Goal: Find specific page/section: Find specific page/section

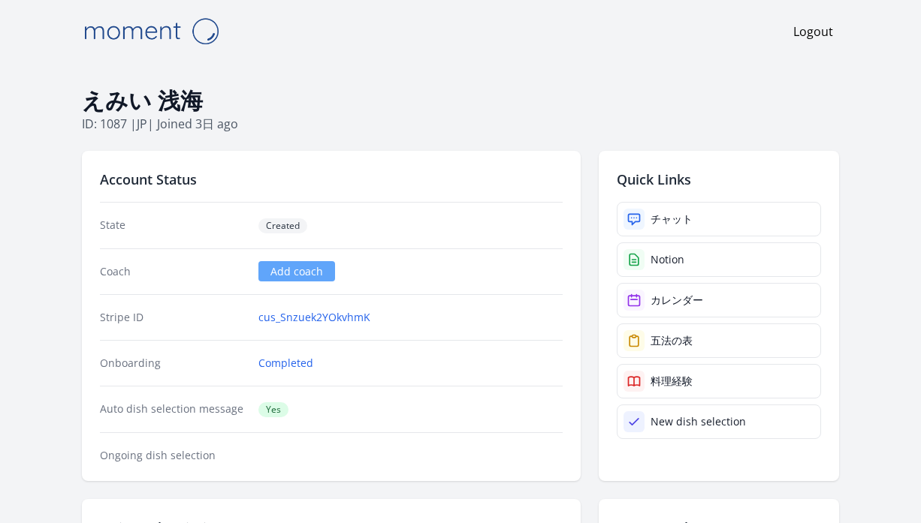
scroll to position [1123, 0]
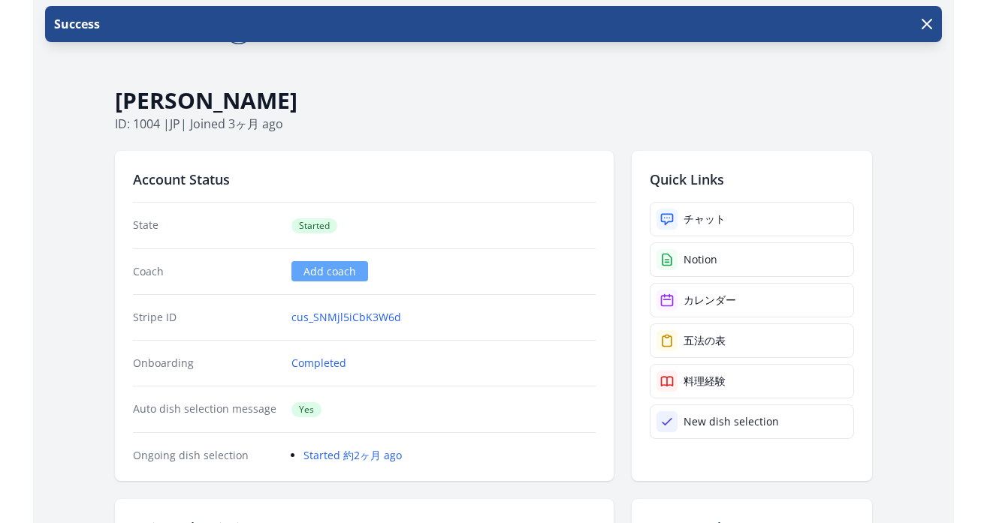
scroll to position [931, 0]
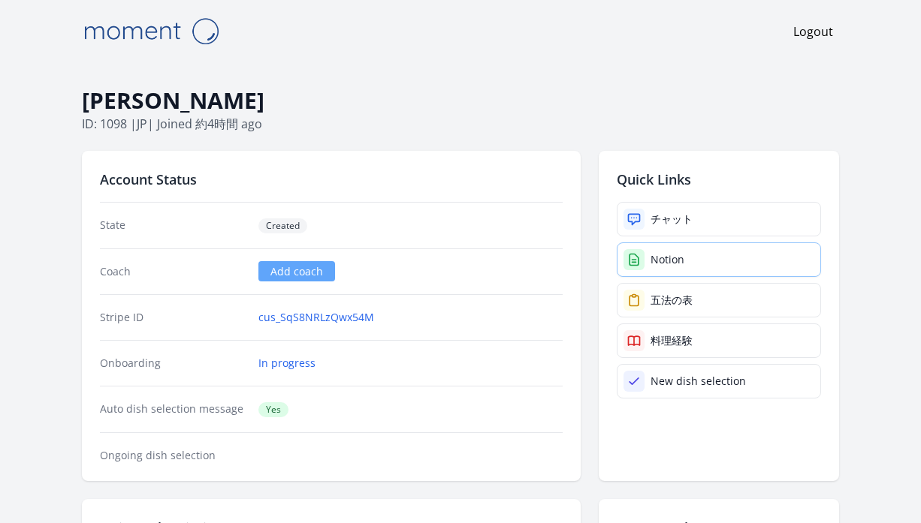
click at [654, 257] on div "Notion" at bounding box center [667, 259] width 34 height 15
click at [649, 251] on link "Notion" at bounding box center [719, 260] width 204 height 35
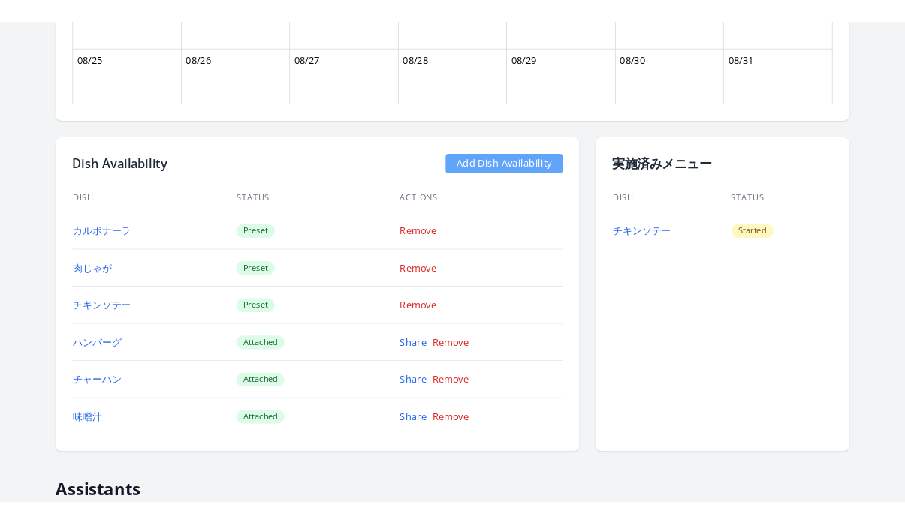
scroll to position [73, 0]
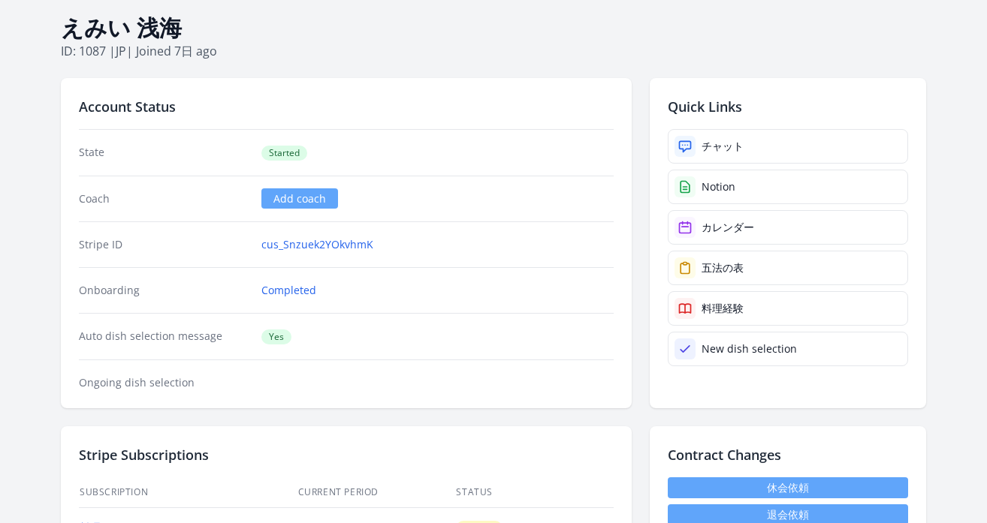
click at [189, 23] on h1 "えみい 浅海" at bounding box center [493, 28] width 865 height 29
drag, startPoint x: 188, startPoint y: 23, endPoint x: 101, endPoint y: 23, distance: 86.4
click at [121, 23] on h1 "えみい 浅海" at bounding box center [493, 28] width 865 height 29
drag, startPoint x: 74, startPoint y: 22, endPoint x: 164, endPoint y: 17, distance: 91.0
click at [149, 17] on h1 "えみい 浅海" at bounding box center [493, 28] width 865 height 29
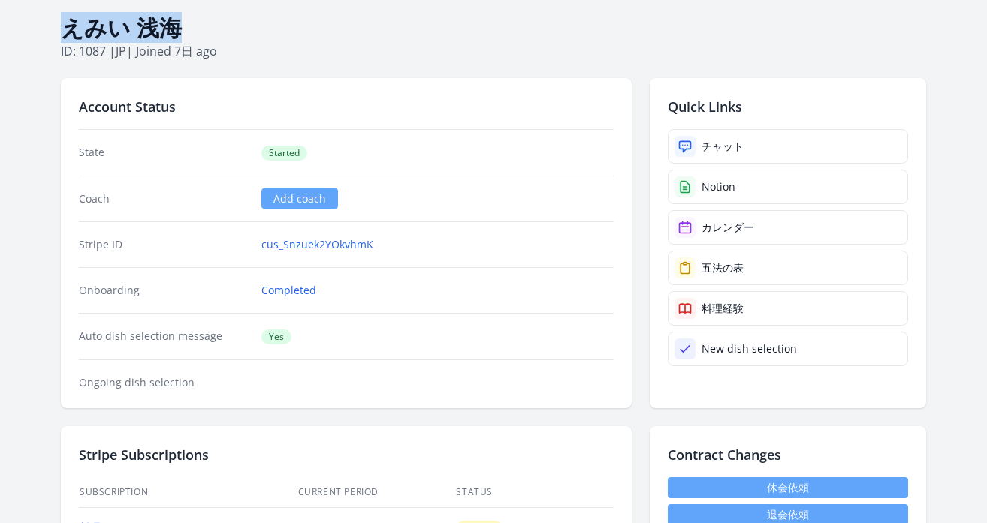
drag, startPoint x: 176, startPoint y: 20, endPoint x: 64, endPoint y: 29, distance: 113.0
click at [64, 29] on h1 "えみい 浅海" at bounding box center [493, 28] width 865 height 29
copy h1 "えみい 浅海"
